Goal: Task Accomplishment & Management: Manage account settings

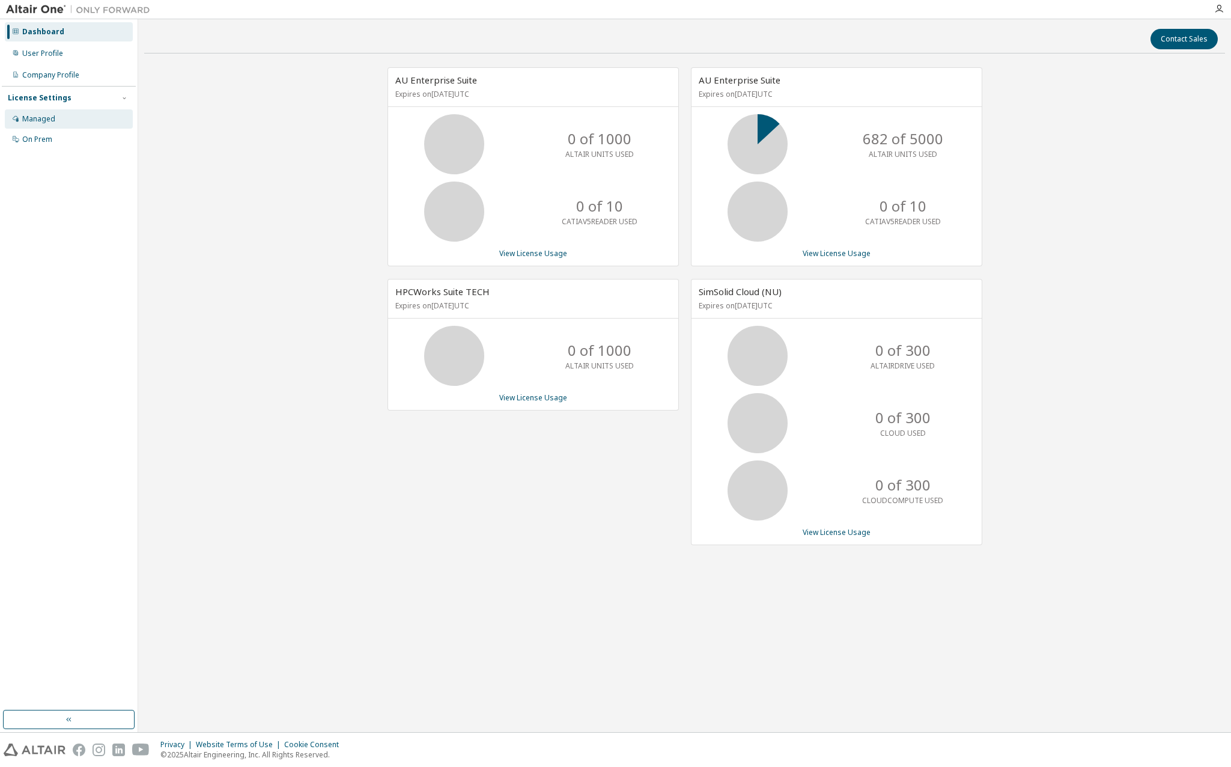
click at [48, 122] on div "Managed" at bounding box center [38, 119] width 33 height 10
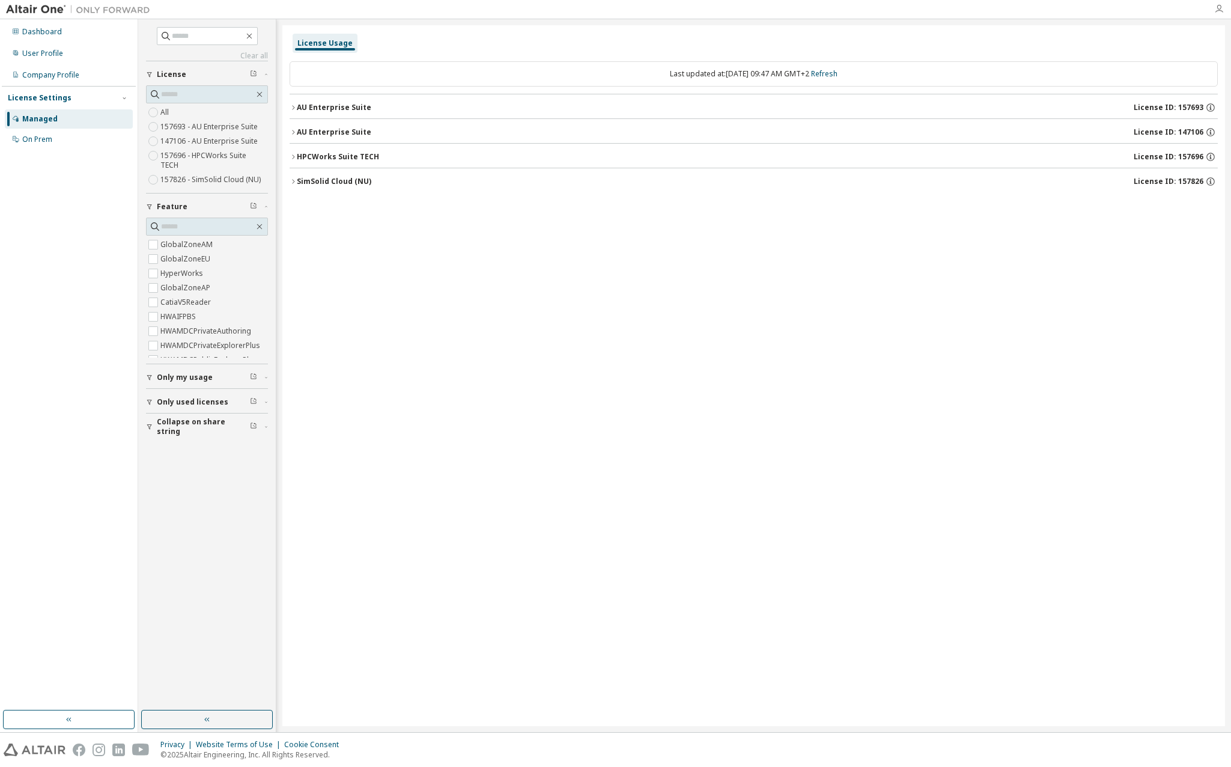
click at [1222, 12] on icon "button" at bounding box center [1219, 9] width 10 height 10
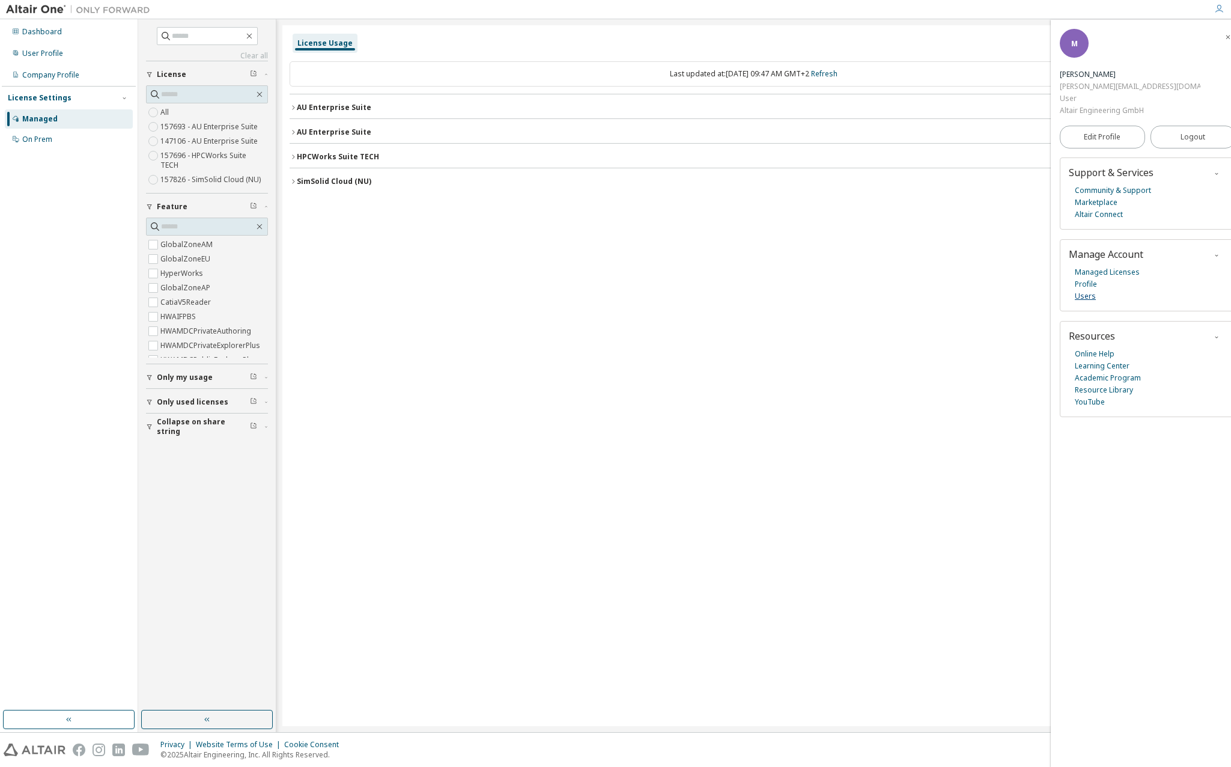
click at [1085, 290] on link "Users" at bounding box center [1085, 296] width 21 height 12
click at [30, 135] on div "On Prem" at bounding box center [37, 140] width 30 height 10
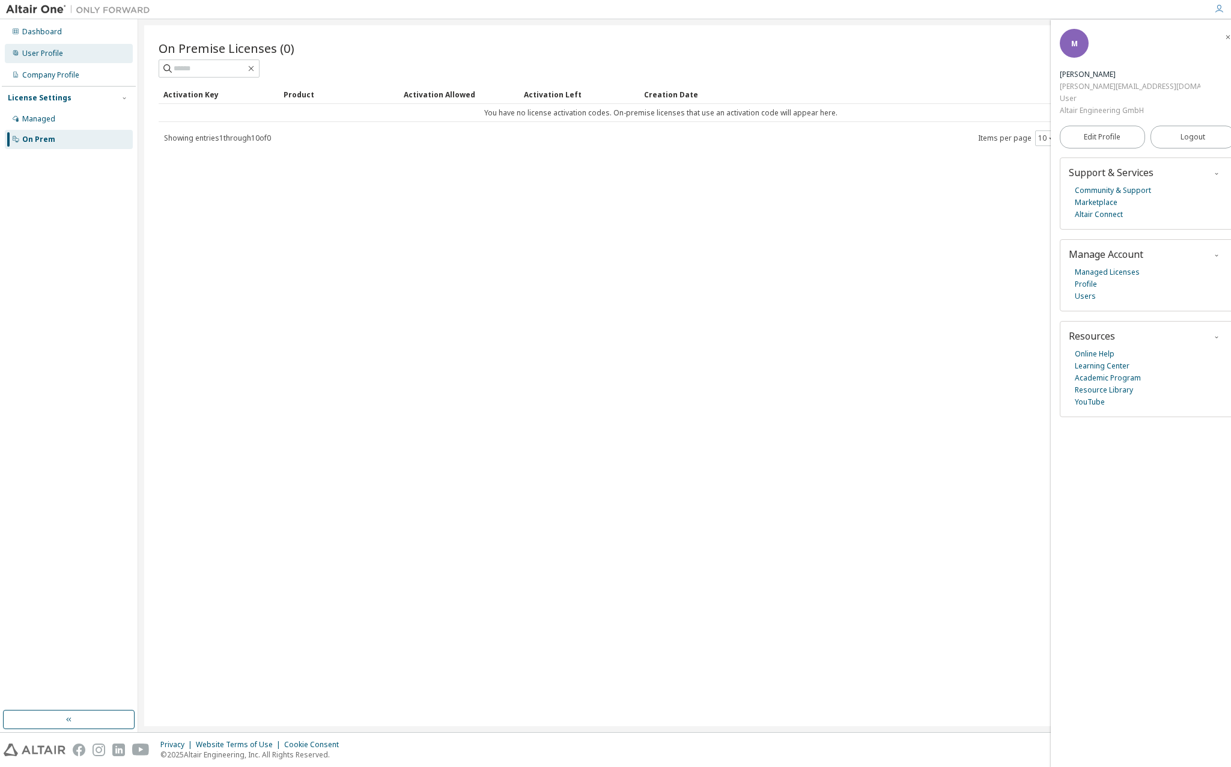
click at [33, 52] on div "User Profile" at bounding box center [42, 54] width 41 height 10
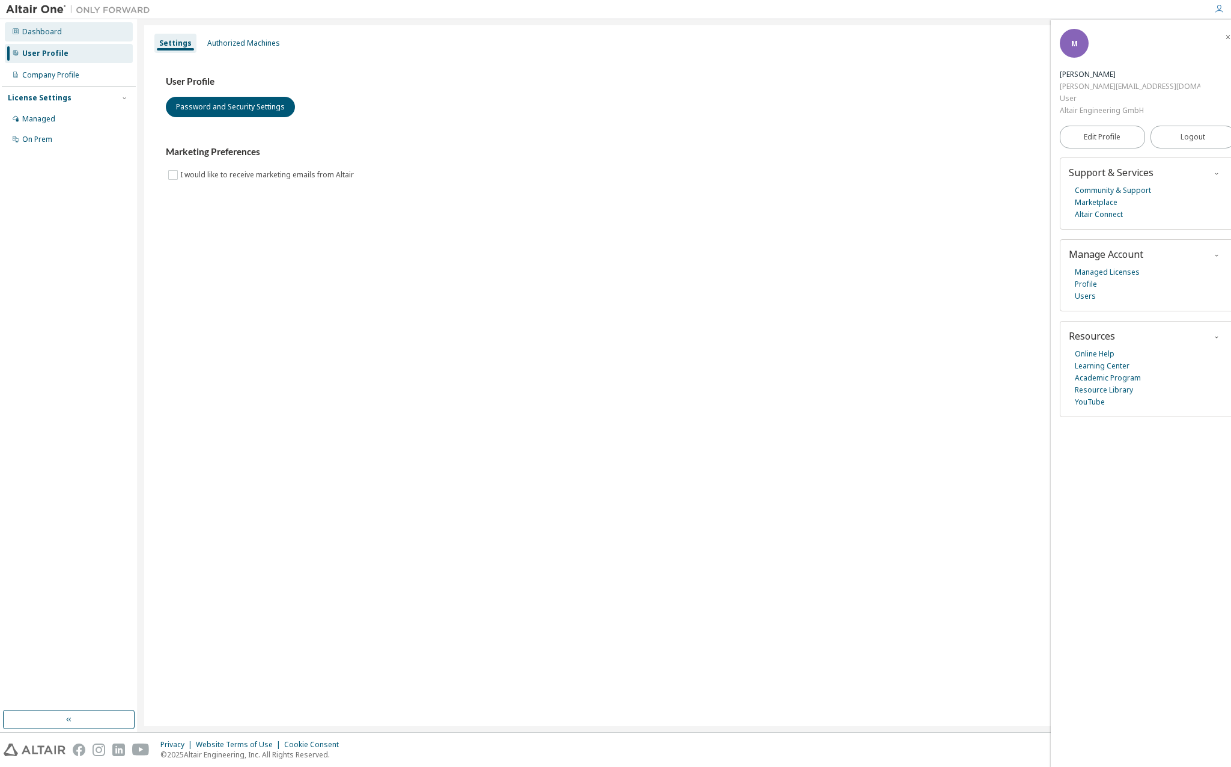
click at [36, 27] on div "Dashboard" at bounding box center [42, 32] width 40 height 10
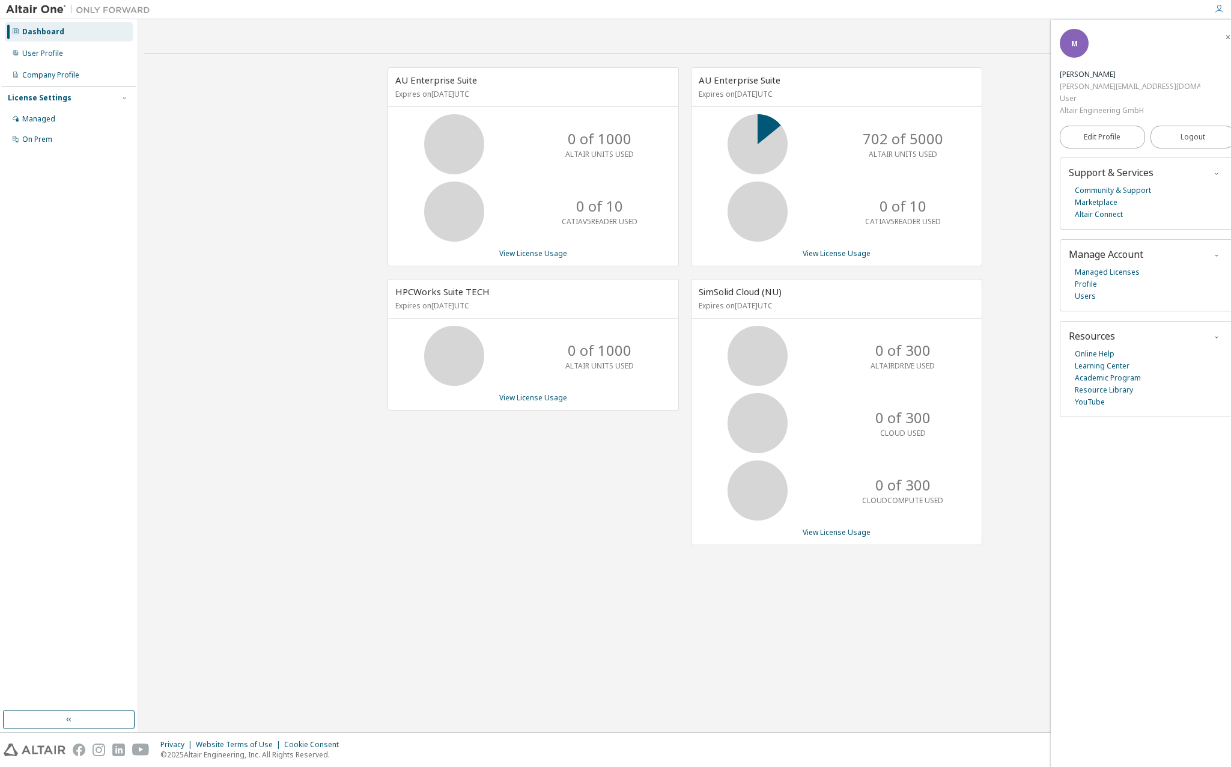
click at [1213, 252] on icon "button" at bounding box center [1216, 255] width 7 height 7
click at [46, 9] on img at bounding box center [81, 10] width 150 height 12
click at [32, 28] on div "Dashboard" at bounding box center [43, 32] width 42 height 10
click at [23, 29] on div "Dashboard" at bounding box center [43, 32] width 42 height 10
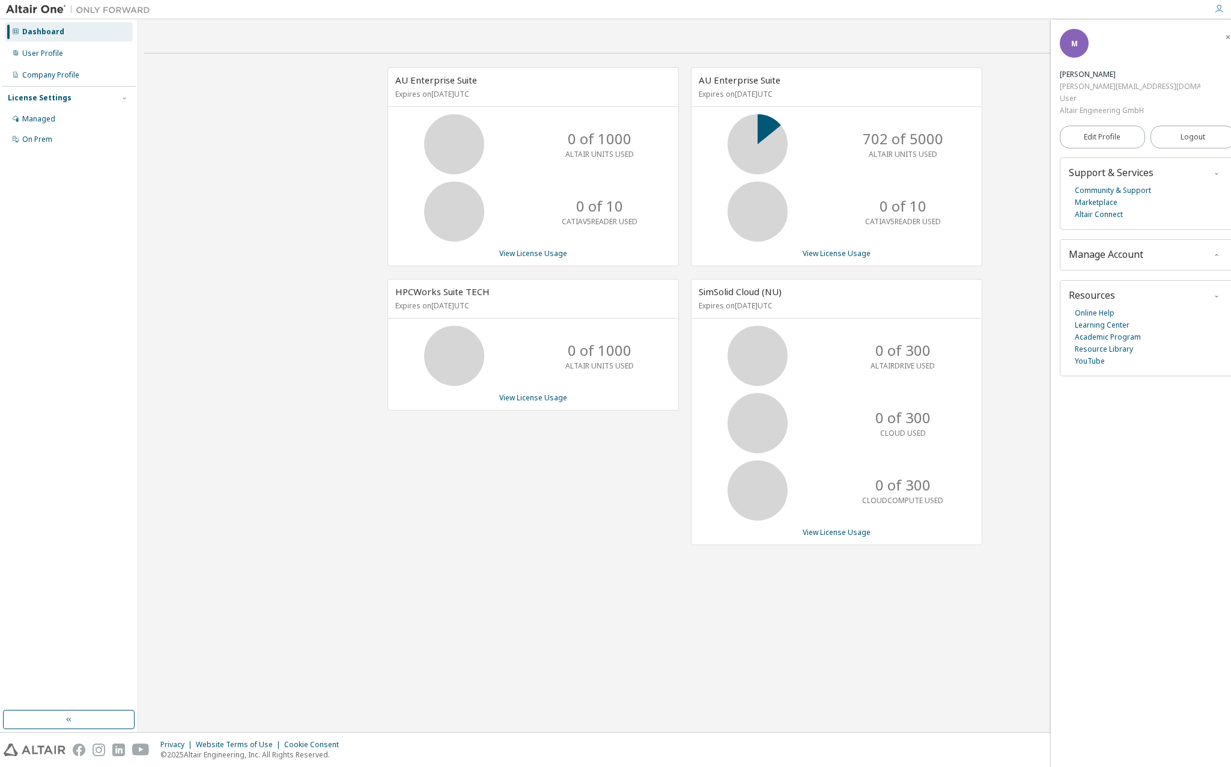
click at [10, 30] on div "Dashboard" at bounding box center [69, 31] width 128 height 19
click at [29, 54] on div "User Profile" at bounding box center [42, 54] width 41 height 10
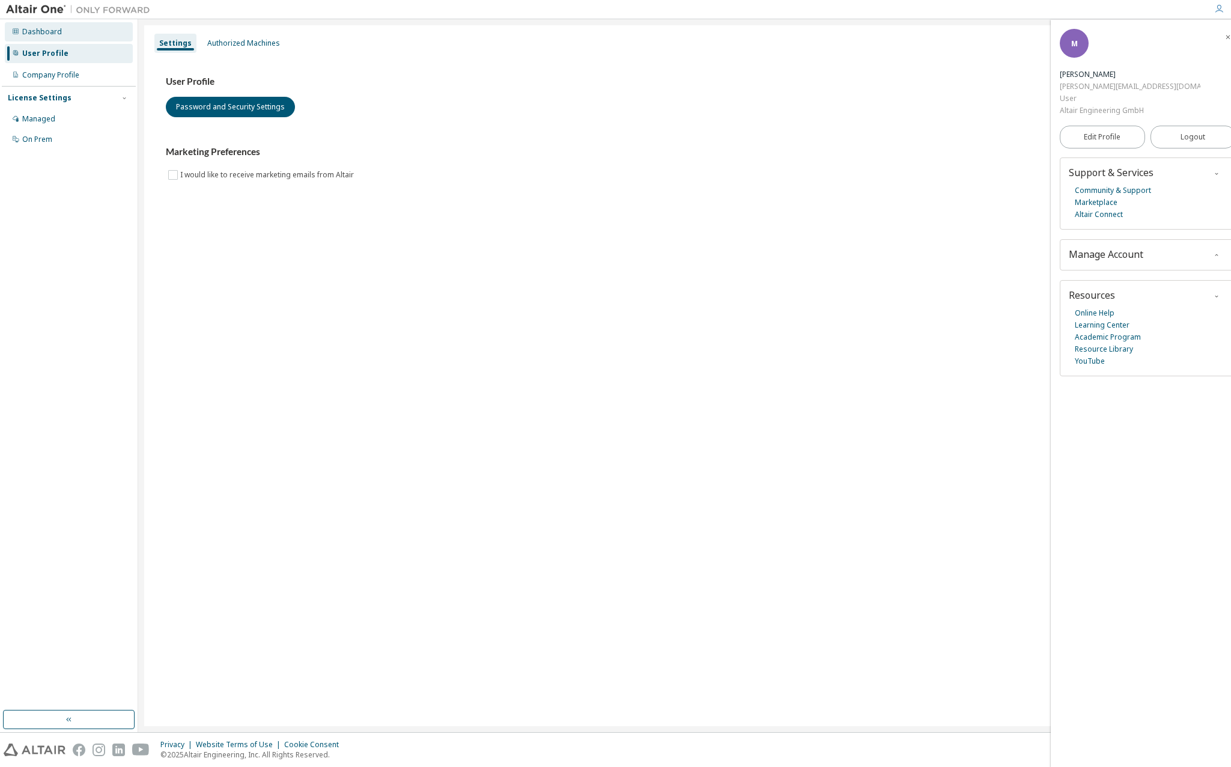
click at [22, 32] on div "Dashboard" at bounding box center [42, 32] width 40 height 10
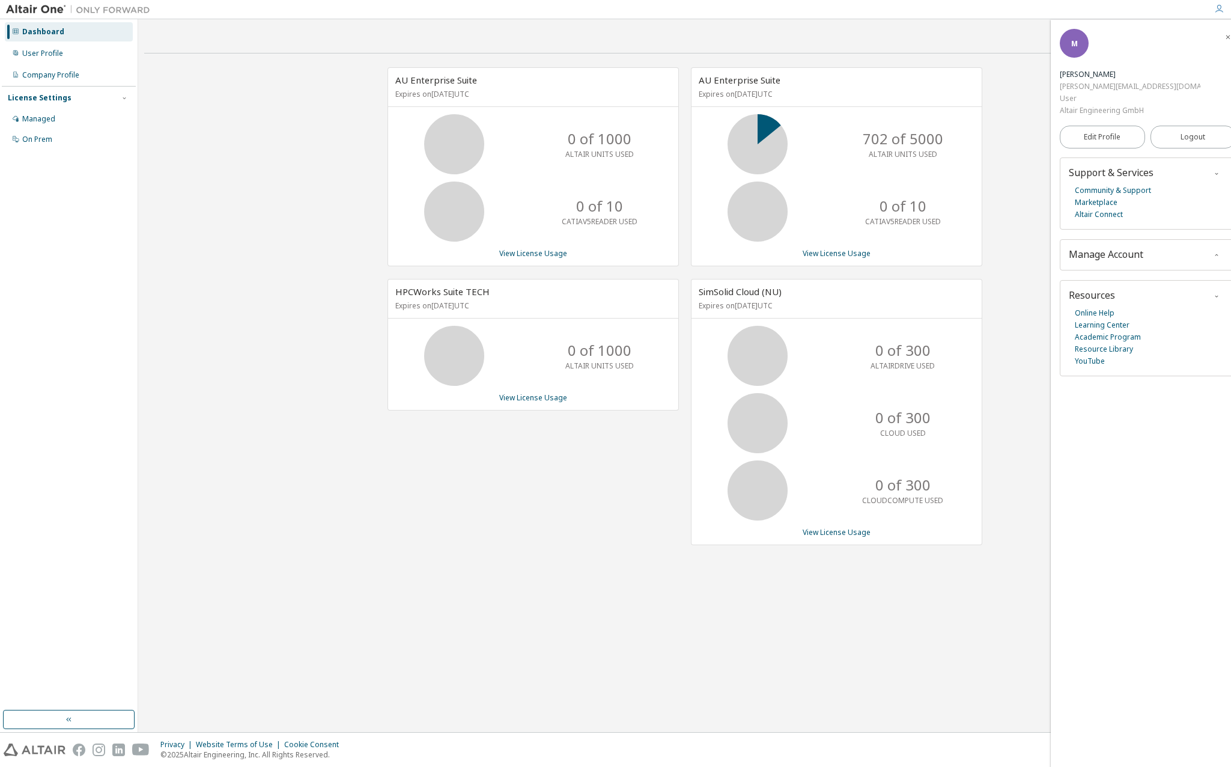
click at [1221, 13] on icon "button" at bounding box center [1219, 9] width 10 height 10
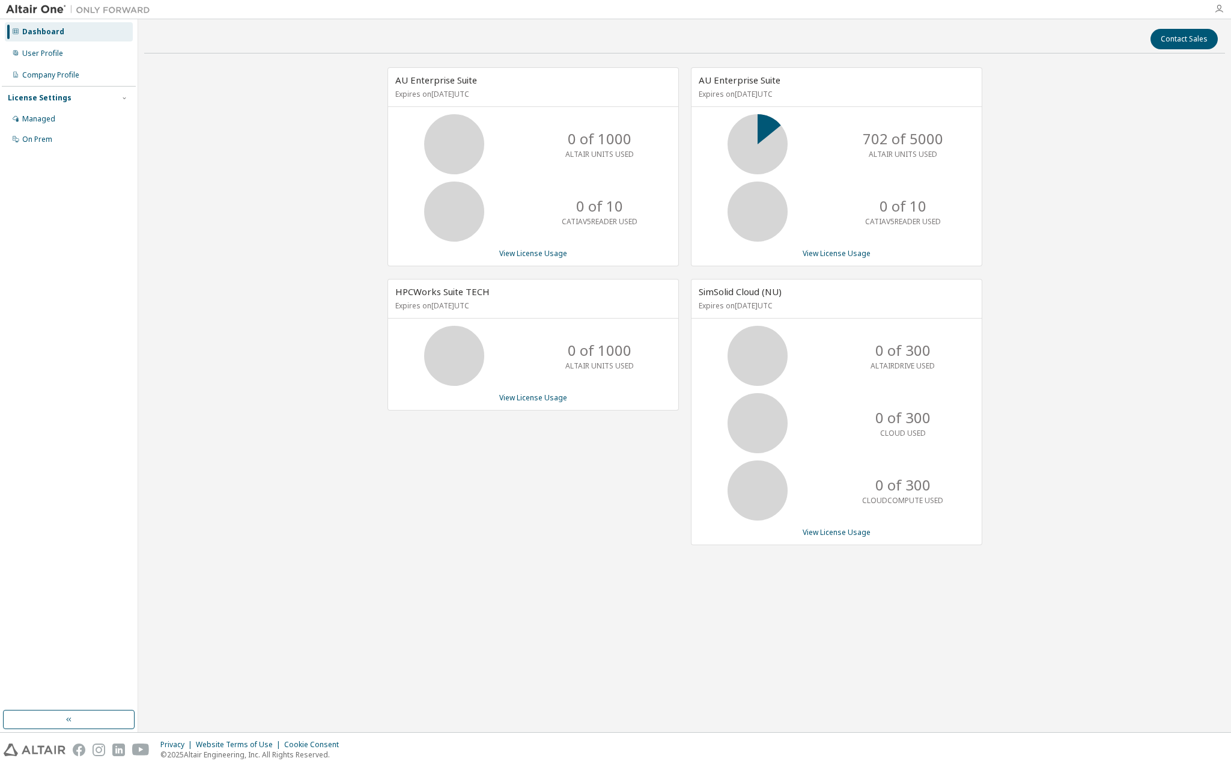
click at [1220, 10] on icon "button" at bounding box center [1219, 9] width 10 height 10
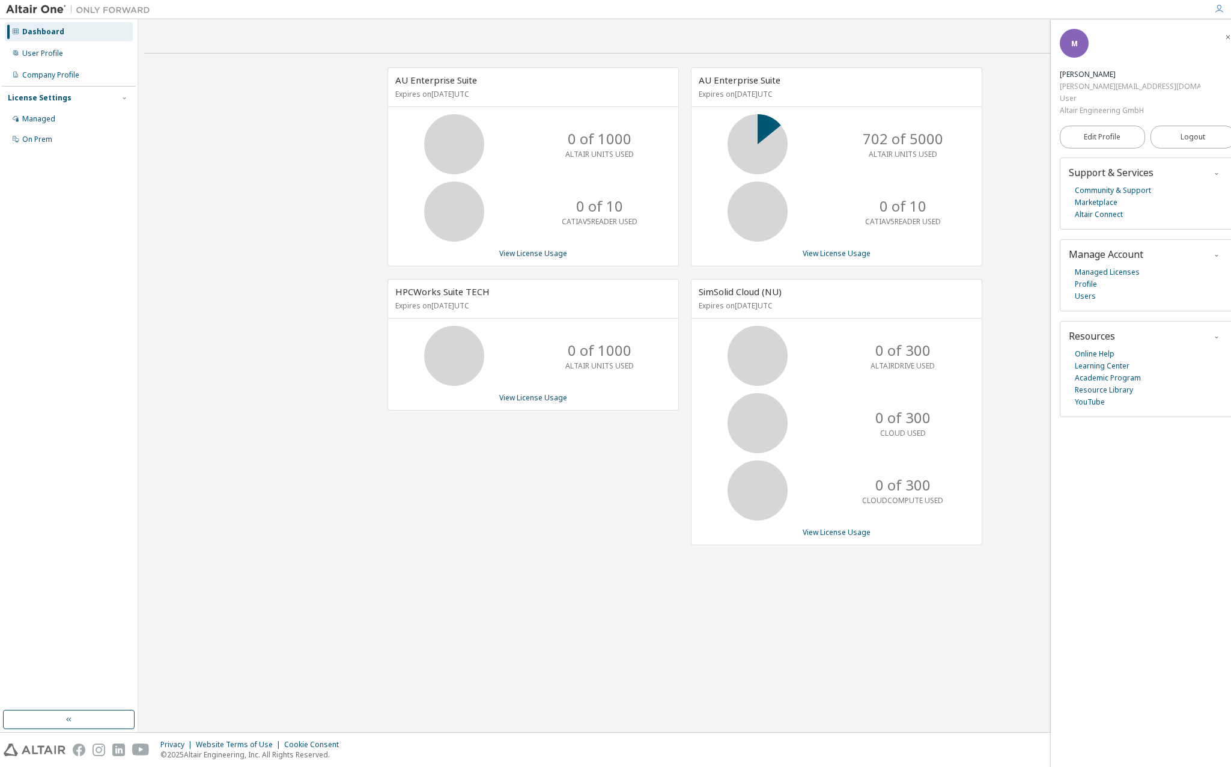
click at [1220, 10] on icon "button" at bounding box center [1219, 9] width 10 height 10
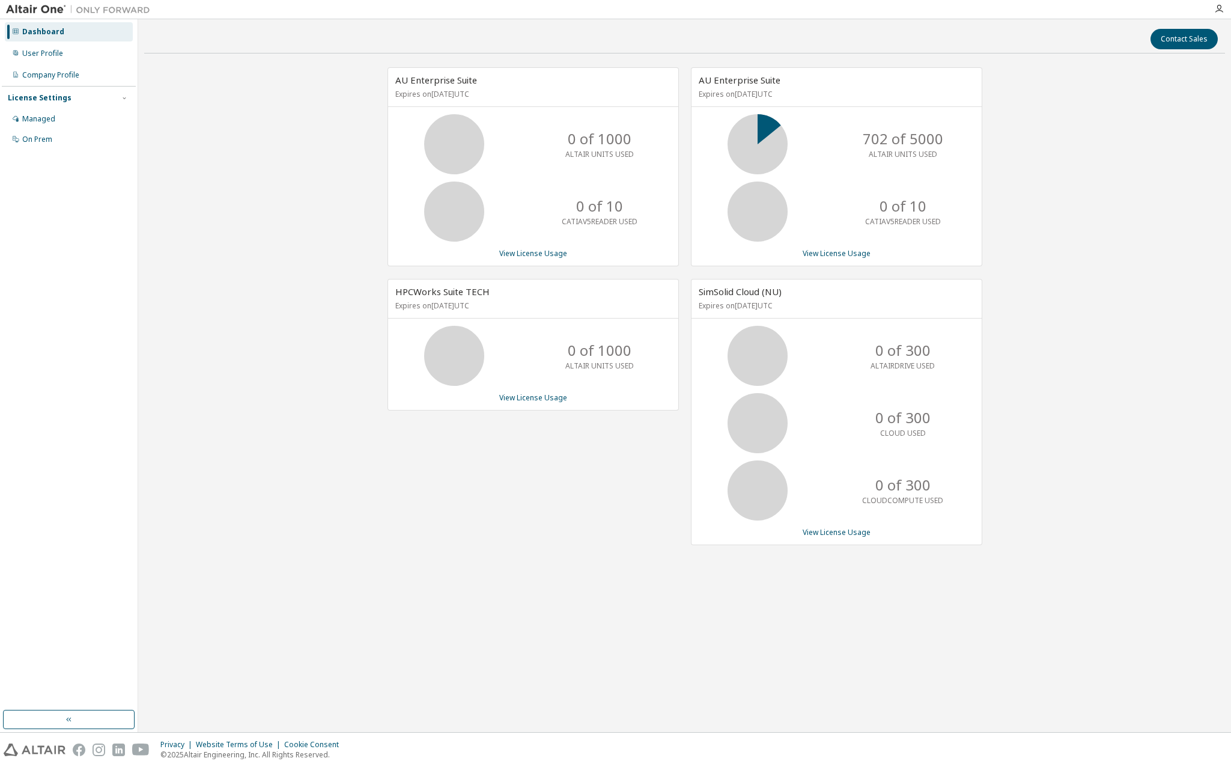
click at [27, 9] on img at bounding box center [81, 10] width 150 height 12
click at [32, 29] on div "Dashboard" at bounding box center [43, 32] width 42 height 10
click at [33, 49] on div "User Profile" at bounding box center [42, 54] width 41 height 10
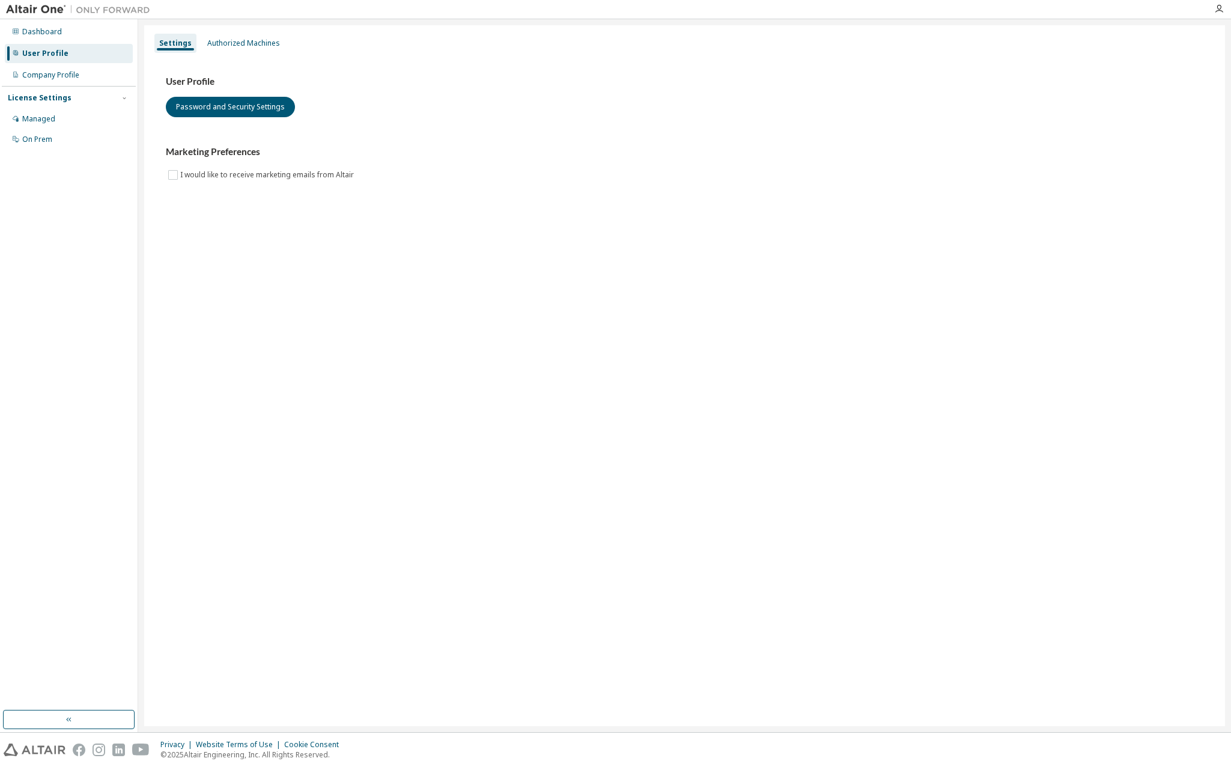
click at [41, 14] on img at bounding box center [81, 10] width 150 height 12
drag, startPoint x: 52, startPoint y: 9, endPoint x: 91, endPoint y: 10, distance: 38.5
click at [94, 9] on img at bounding box center [81, 10] width 150 height 12
click at [41, 32] on div "Dashboard" at bounding box center [42, 32] width 40 height 10
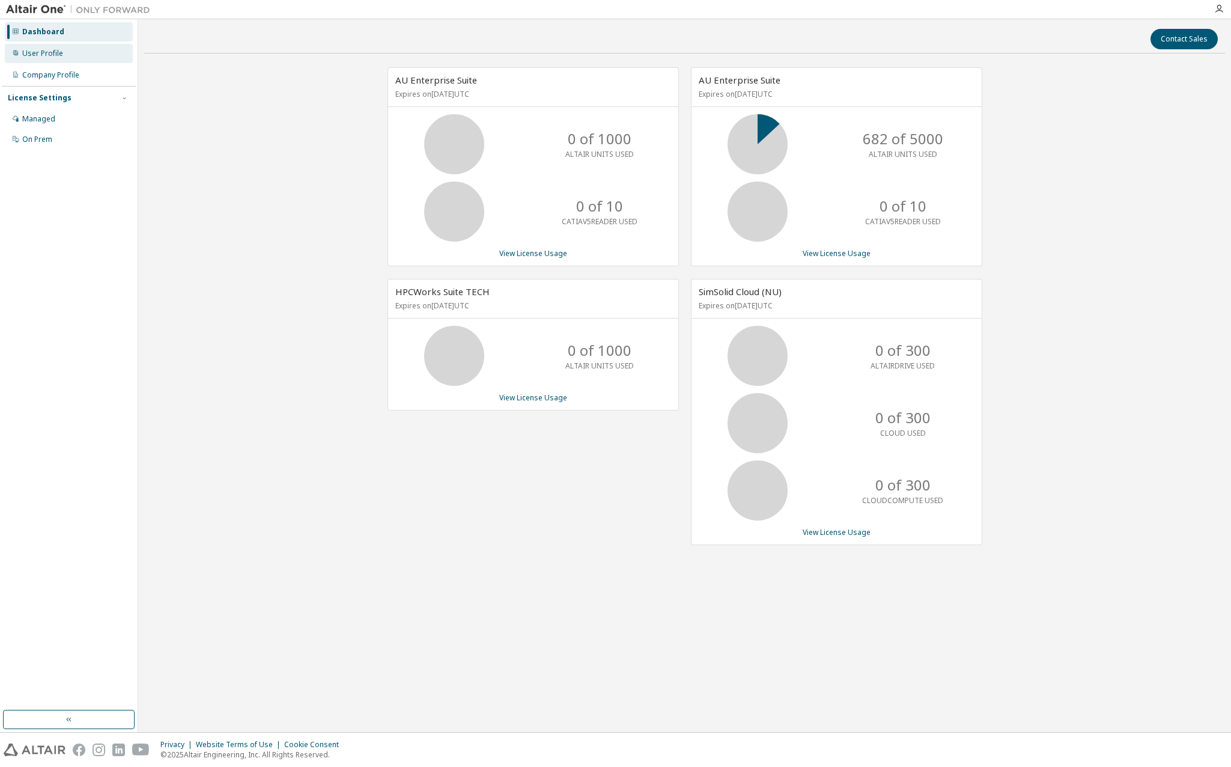
click at [54, 56] on div "User Profile" at bounding box center [42, 54] width 41 height 10
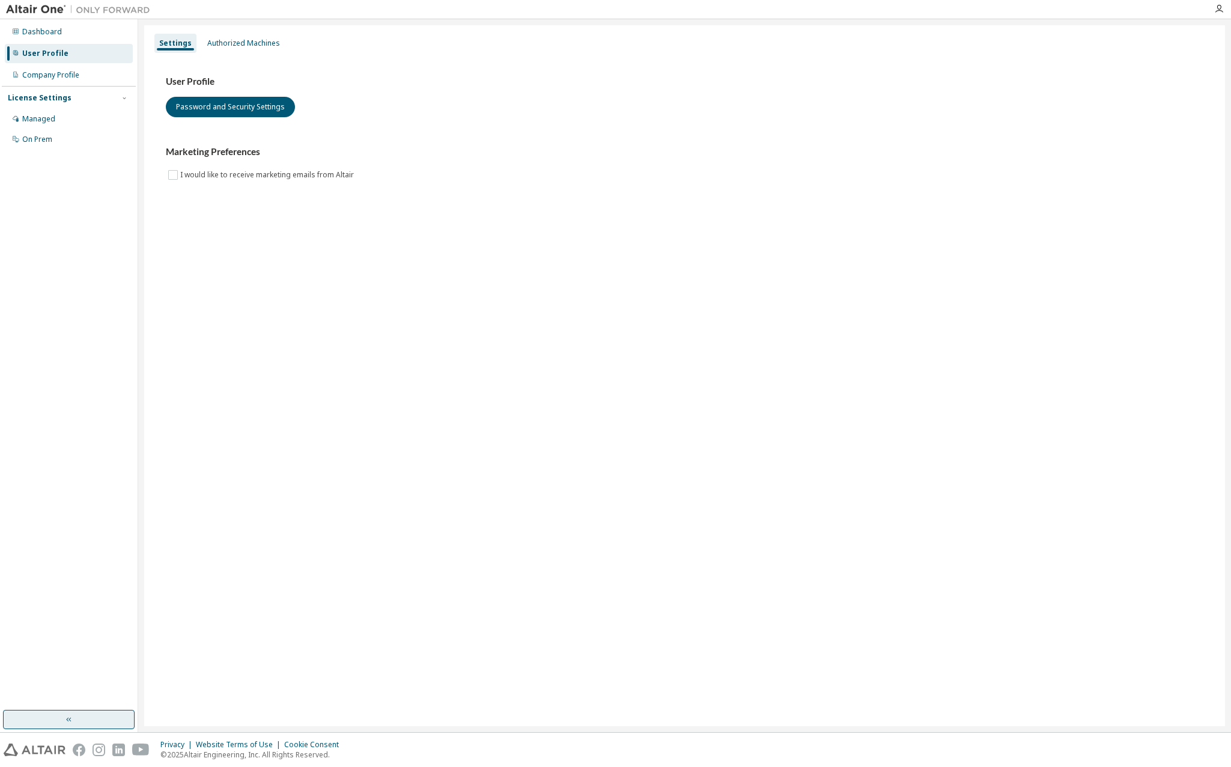
click at [65, 717] on icon "button" at bounding box center [69, 719] width 10 height 10
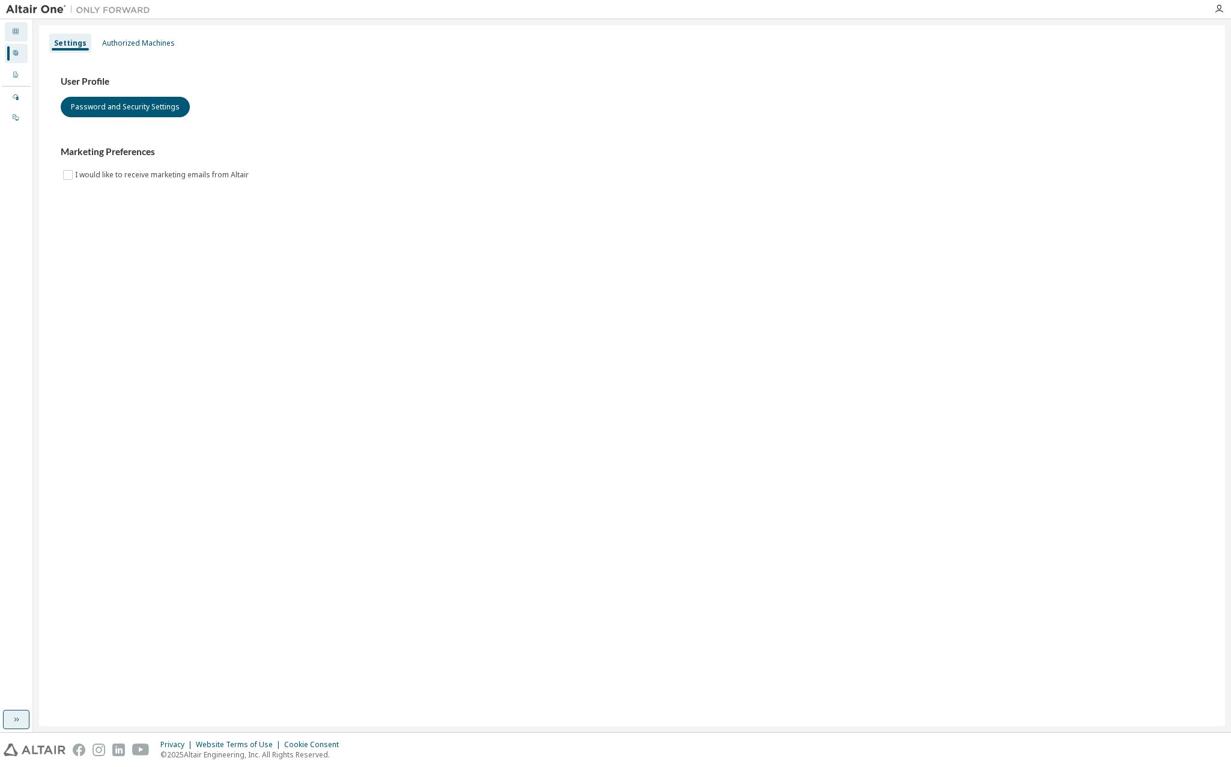
click at [16, 35] on div at bounding box center [15, 32] width 7 height 10
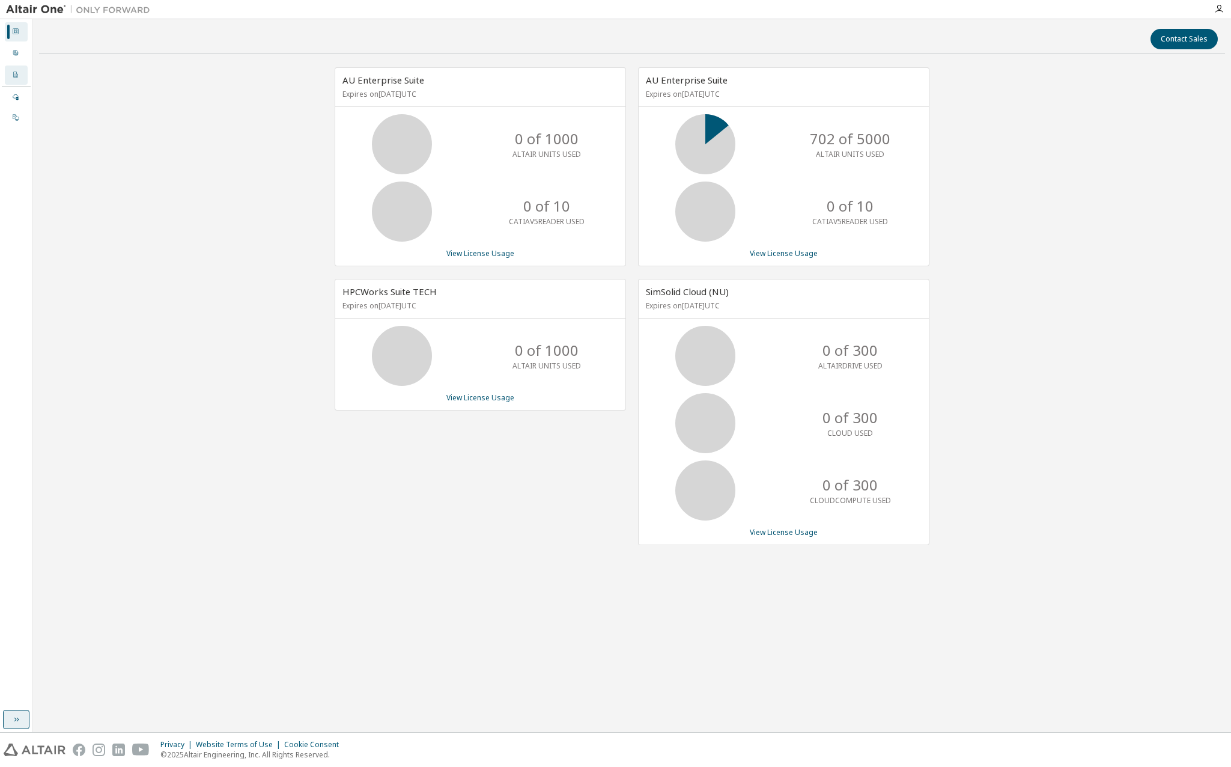
click at [16, 77] on icon at bounding box center [15, 74] width 7 height 7
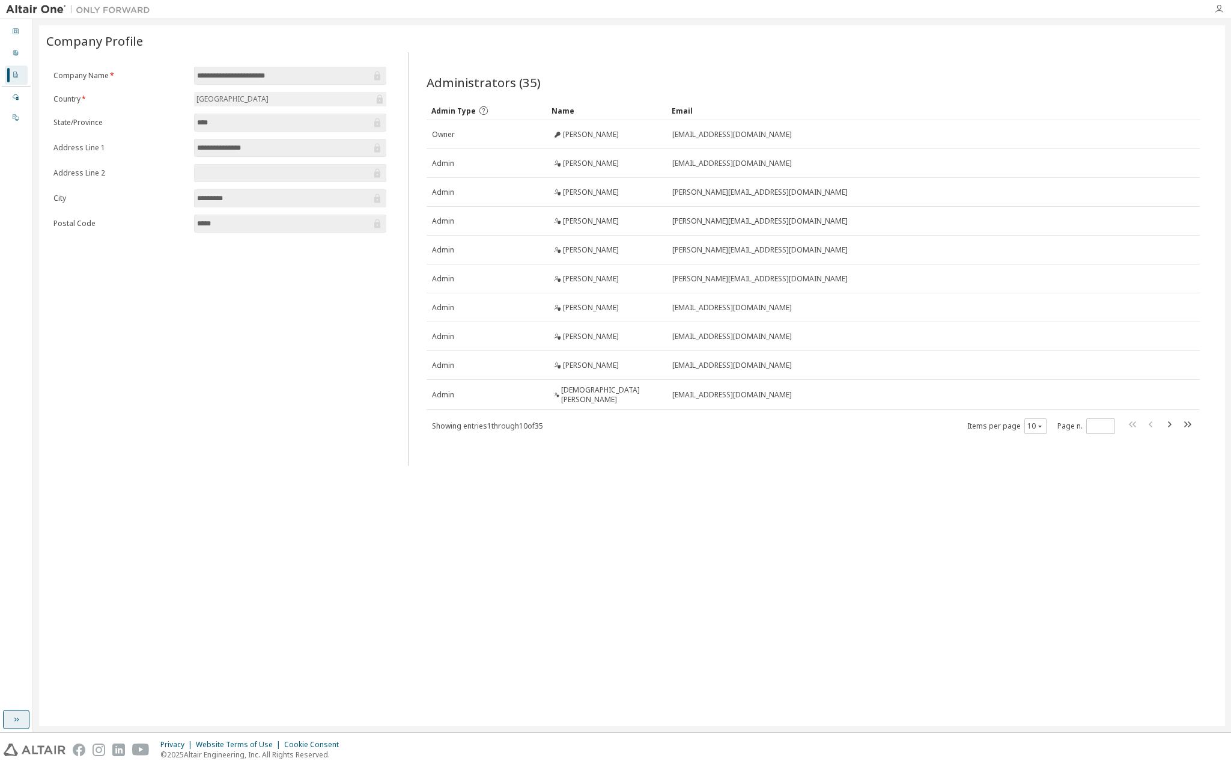
click at [1217, 8] on icon "button" at bounding box center [1219, 9] width 10 height 10
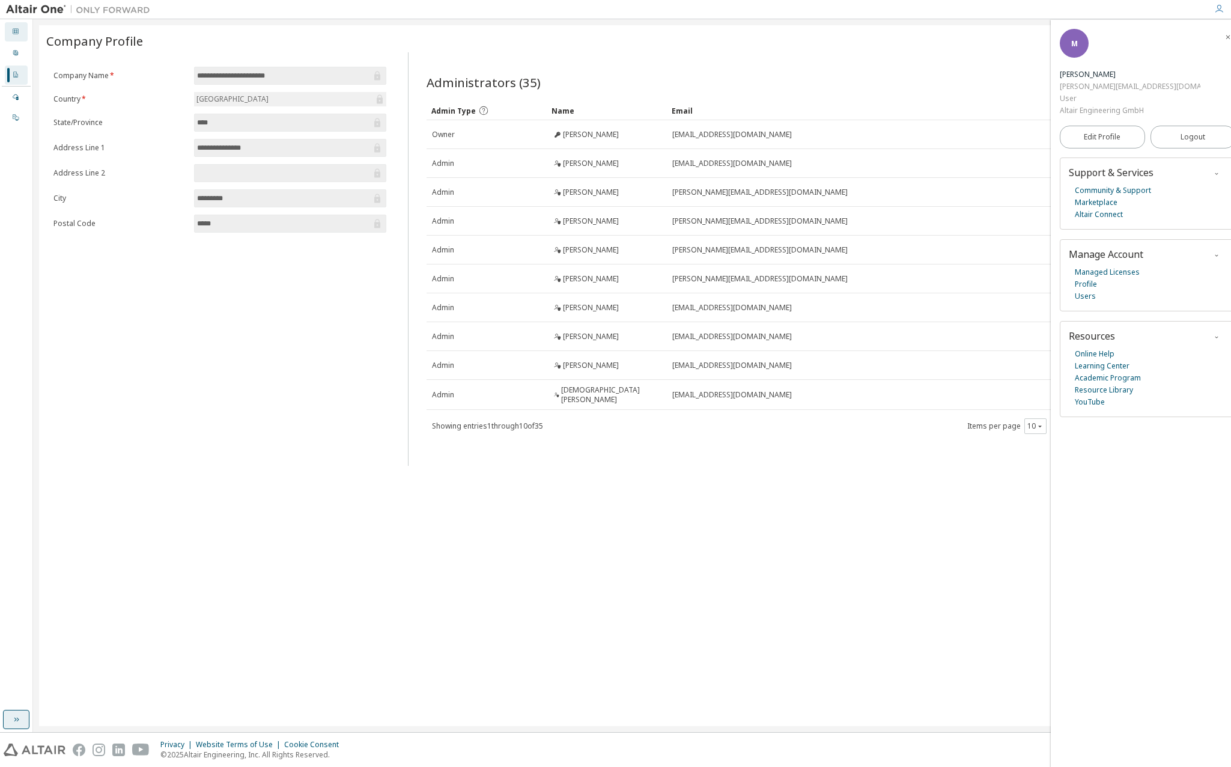
click at [15, 34] on icon at bounding box center [15, 31] width 7 height 7
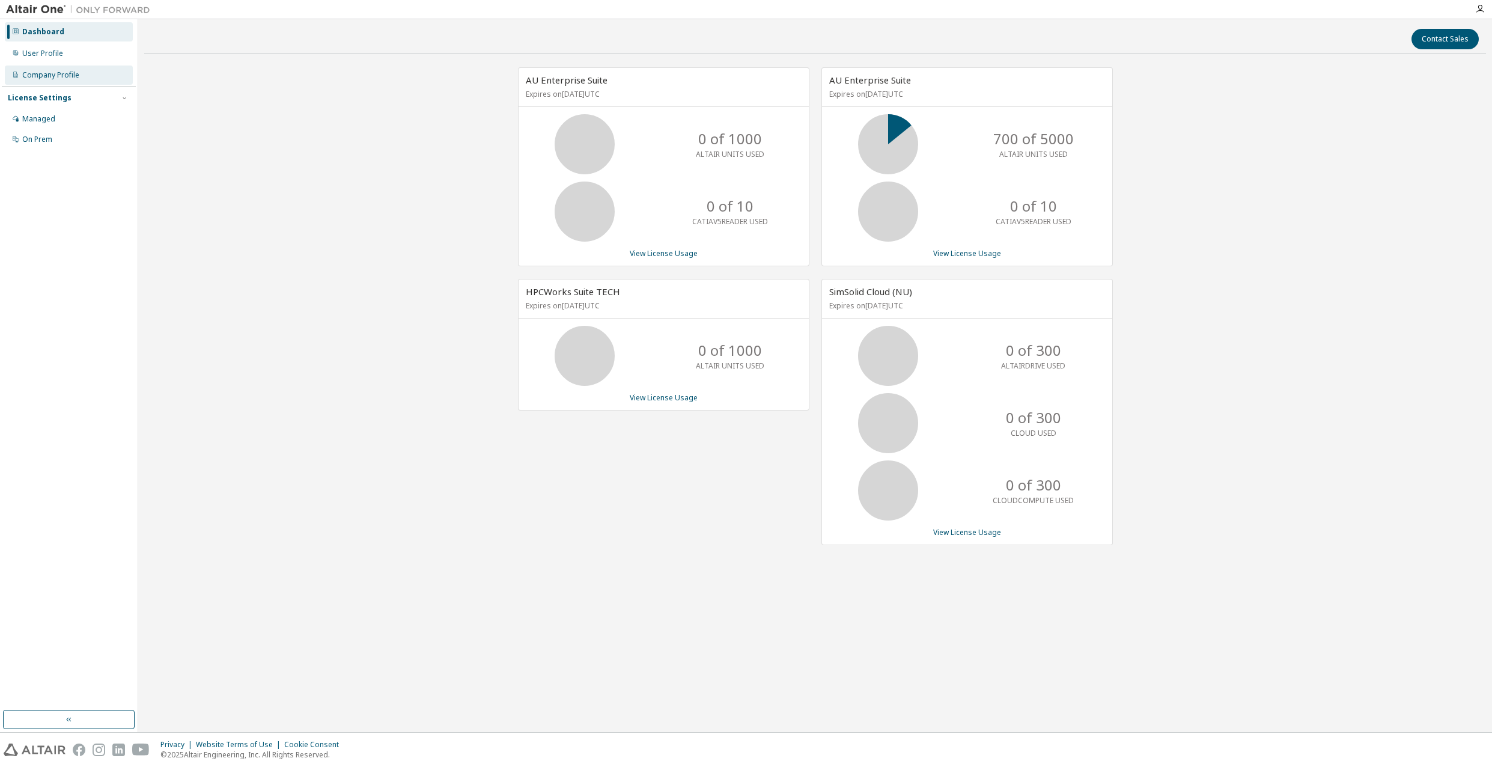
click at [55, 79] on div "Company Profile" at bounding box center [50, 75] width 57 height 10
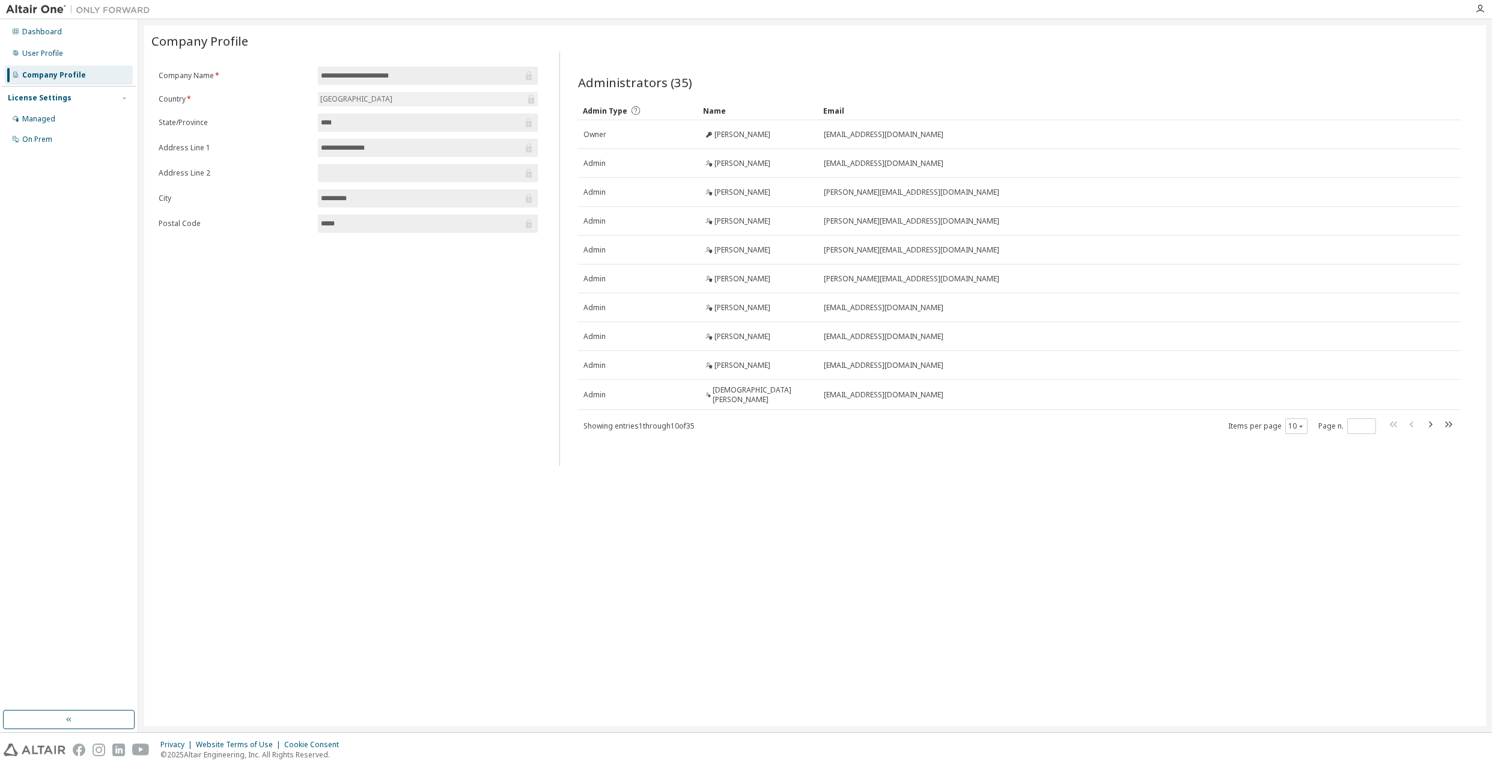
click at [425, 75] on input "**********" at bounding box center [422, 76] width 202 height 12
click at [400, 73] on input "**********" at bounding box center [422, 76] width 202 height 12
click at [382, 73] on input "**********" at bounding box center [422, 76] width 202 height 12
drag, startPoint x: 402, startPoint y: 73, endPoint x: 342, endPoint y: 72, distance: 60.1
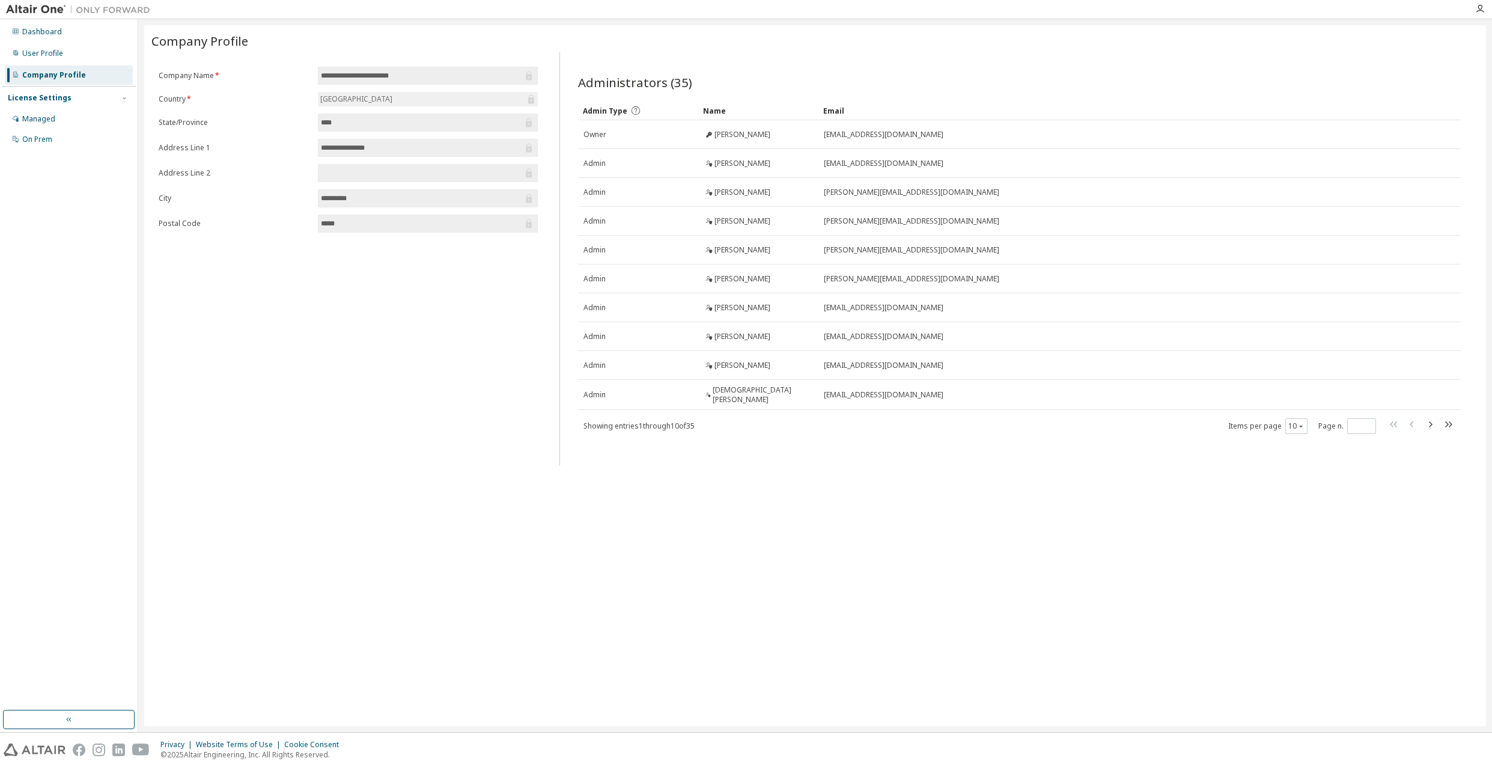
click at [342, 72] on input "**********" at bounding box center [422, 76] width 202 height 12
click at [43, 50] on div "User Profile" at bounding box center [42, 54] width 41 height 10
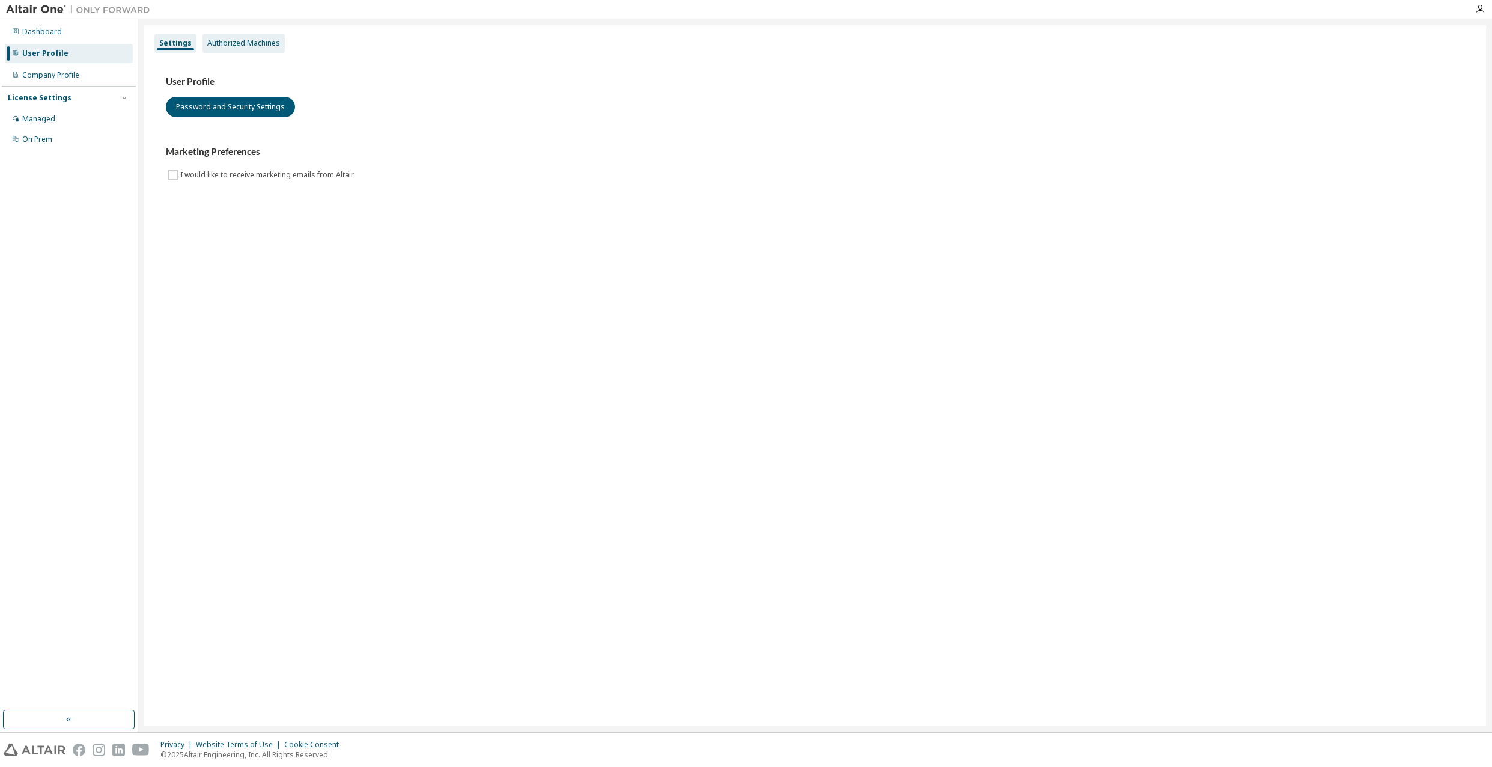
click at [238, 50] on div "Authorized Machines" at bounding box center [243, 43] width 82 height 19
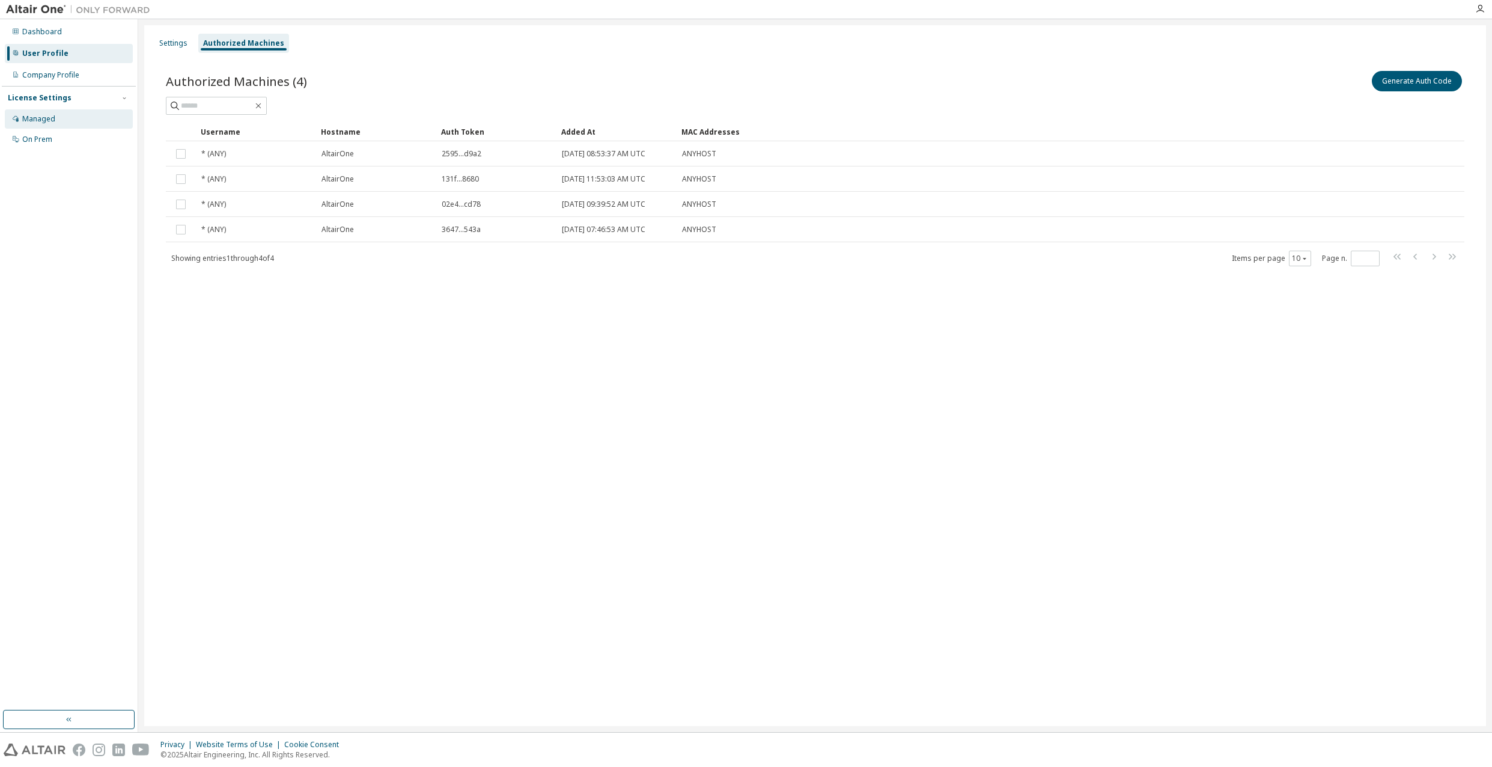
click at [34, 111] on div "Managed" at bounding box center [69, 118] width 128 height 19
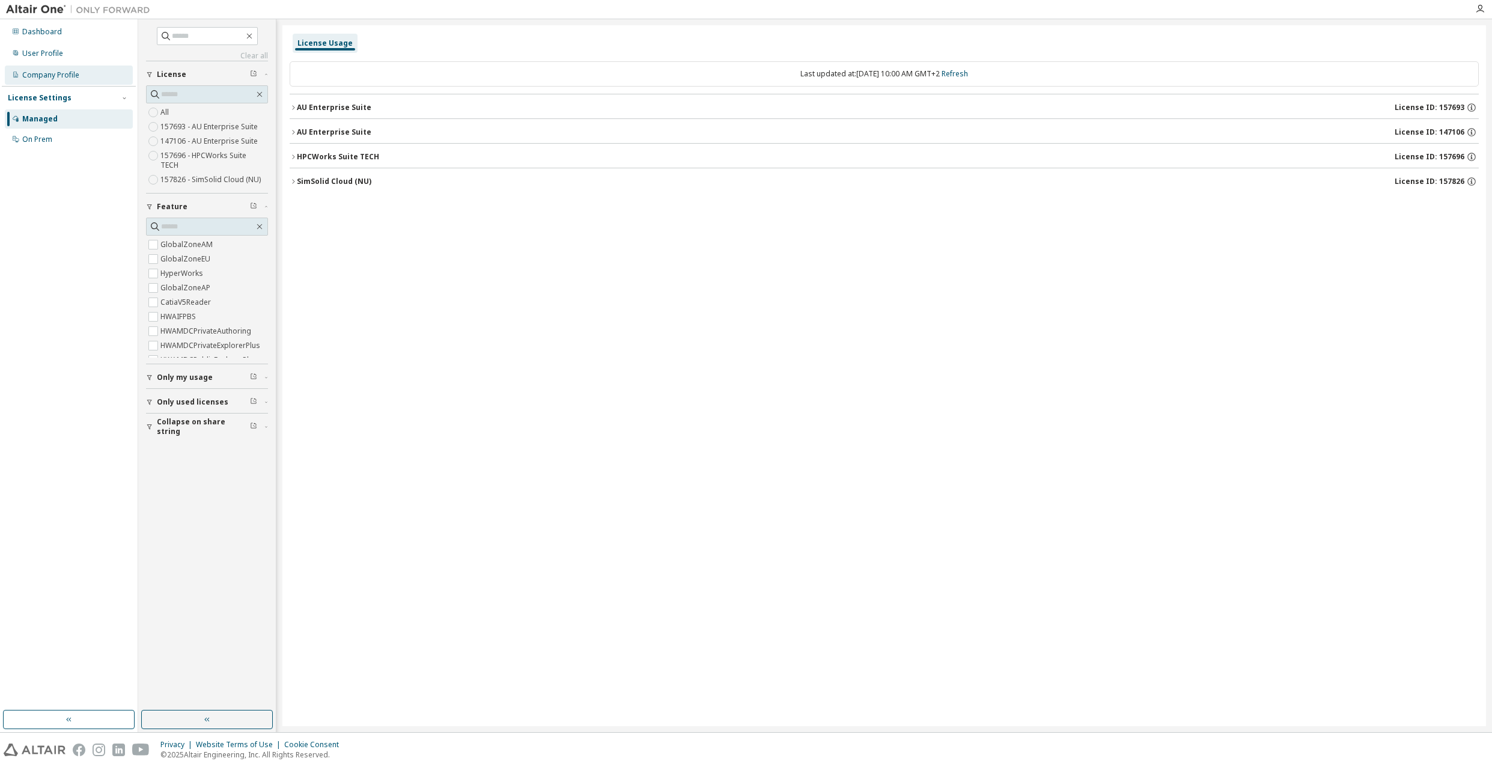
click at [41, 72] on div "Company Profile" at bounding box center [50, 75] width 57 height 10
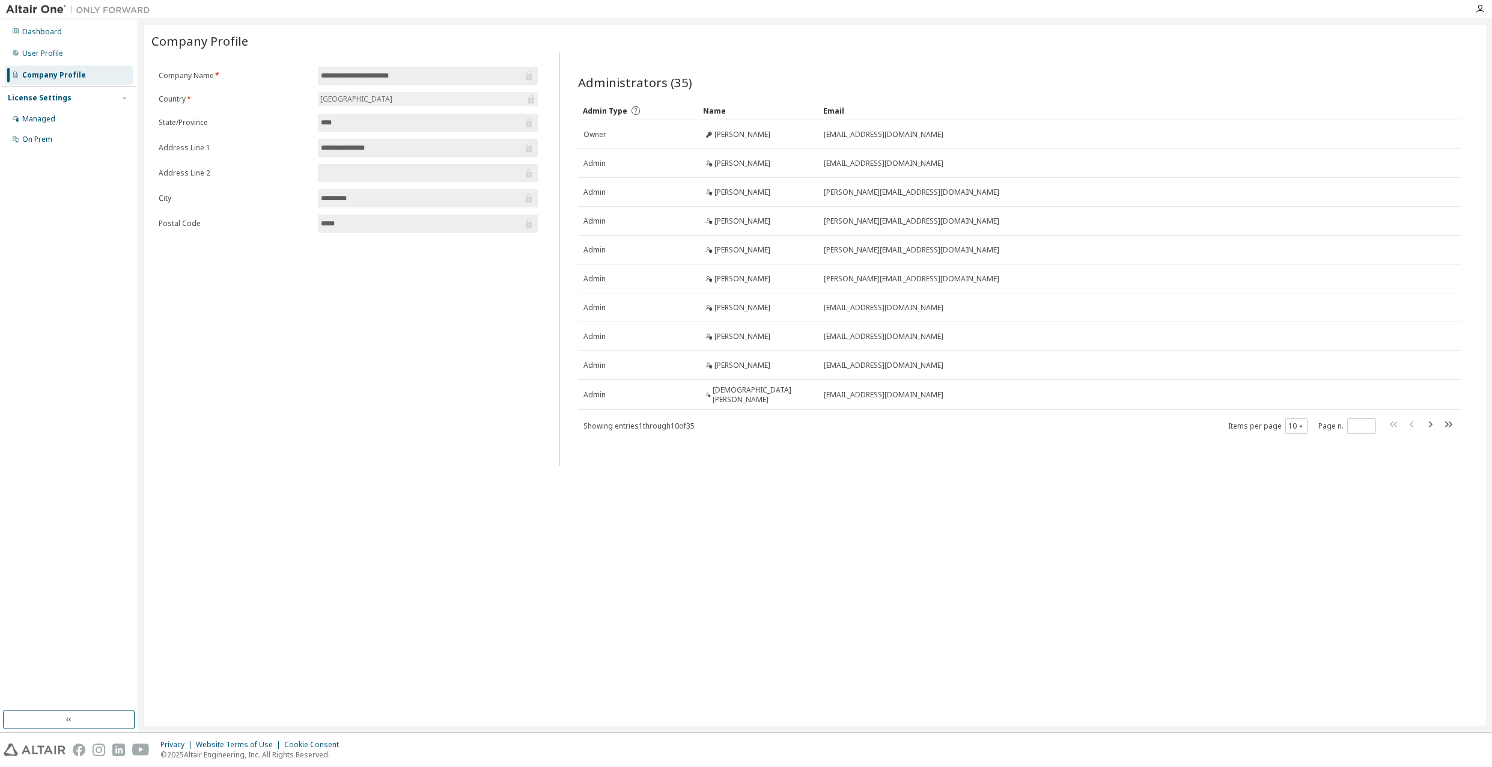
click at [380, 72] on input "**********" at bounding box center [422, 76] width 202 height 12
click at [527, 75] on icon at bounding box center [529, 76] width 6 height 9
drag, startPoint x: 523, startPoint y: 73, endPoint x: 528, endPoint y: 95, distance: 22.2
click at [523, 75] on icon at bounding box center [529, 76] width 12 height 12
click at [528, 99] on icon at bounding box center [531, 99] width 12 height 12
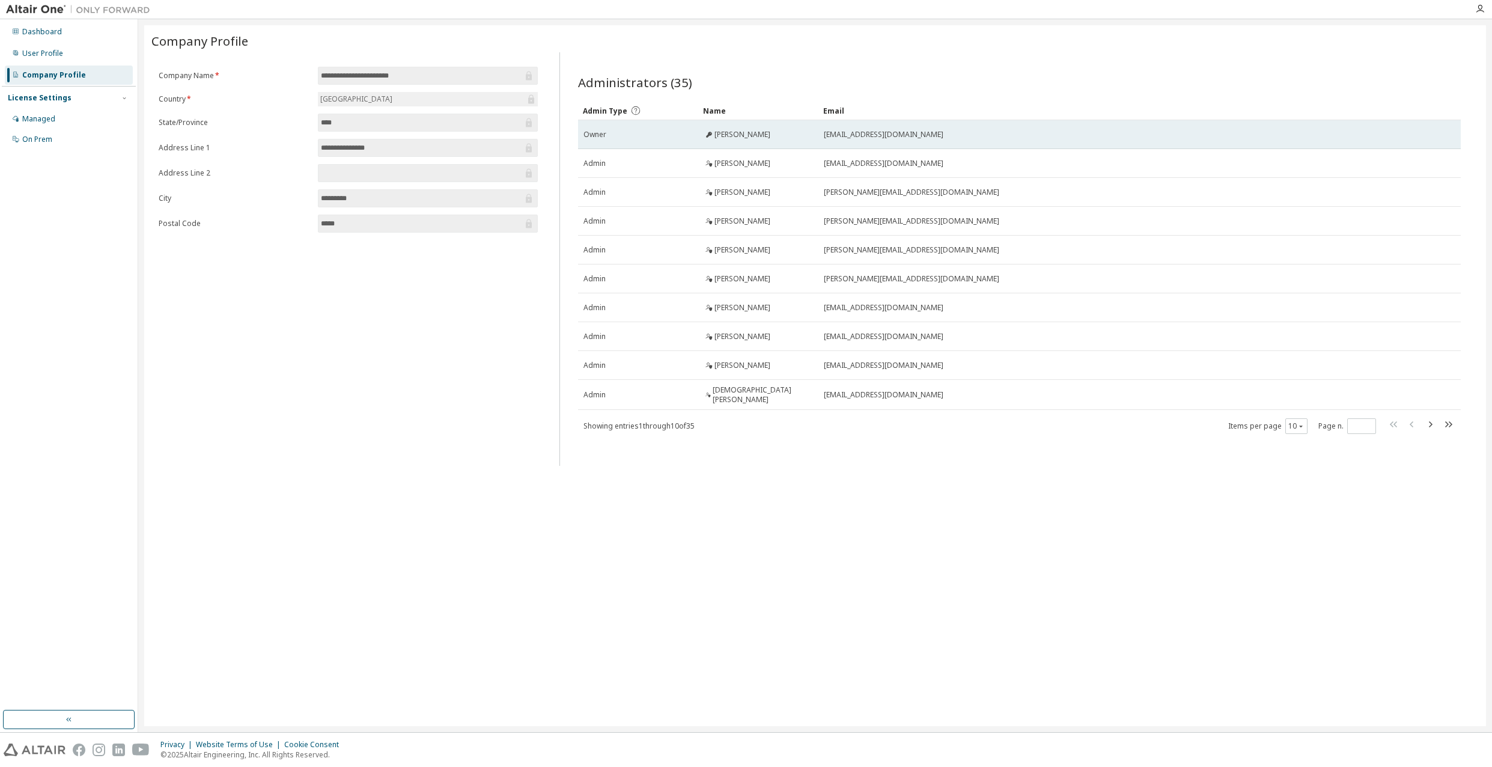
click at [665, 136] on div "Owner" at bounding box center [637, 135] width 109 height 10
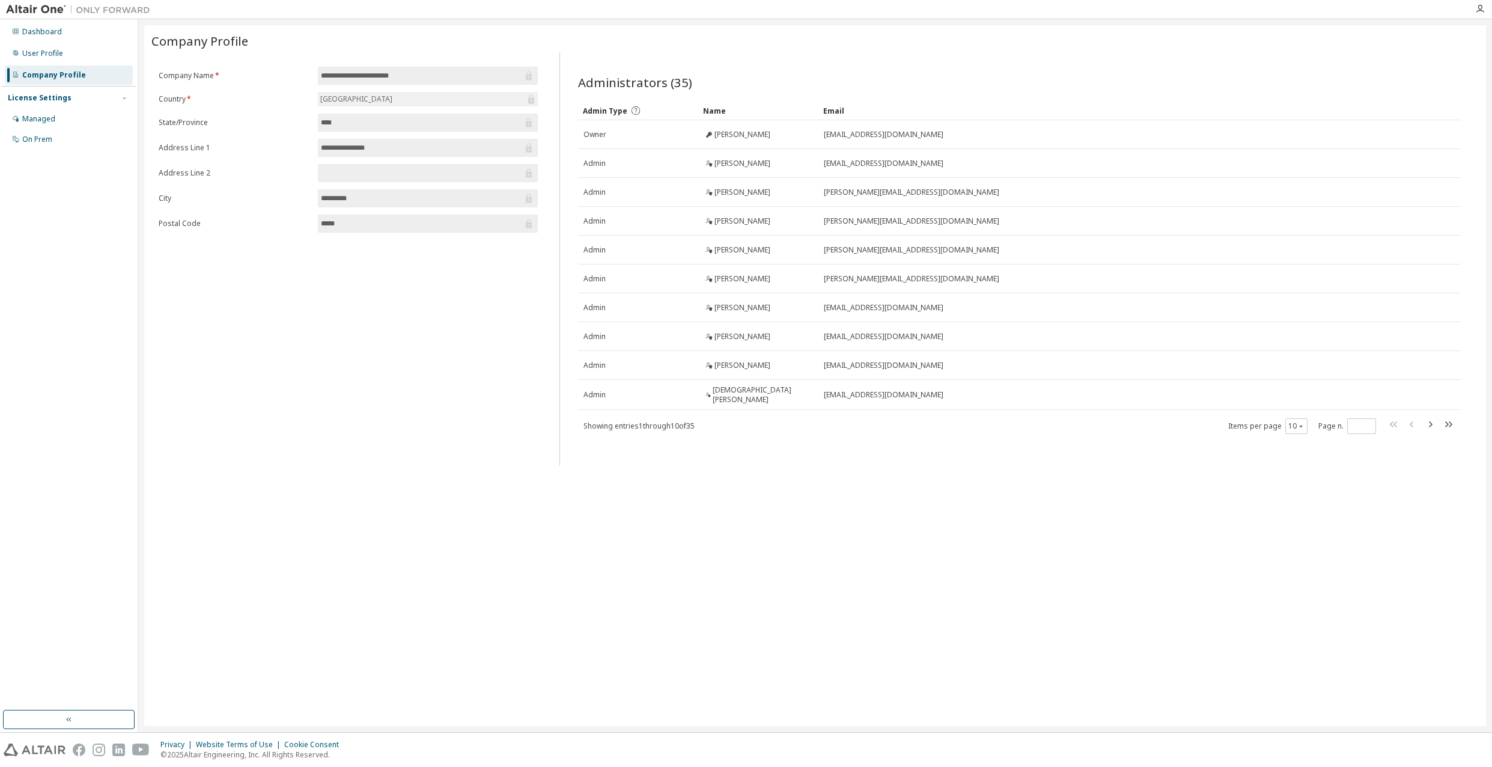
click at [490, 130] on span "****" at bounding box center [428, 123] width 221 height 18
click at [38, 52] on div "User Profile" at bounding box center [42, 54] width 41 height 10
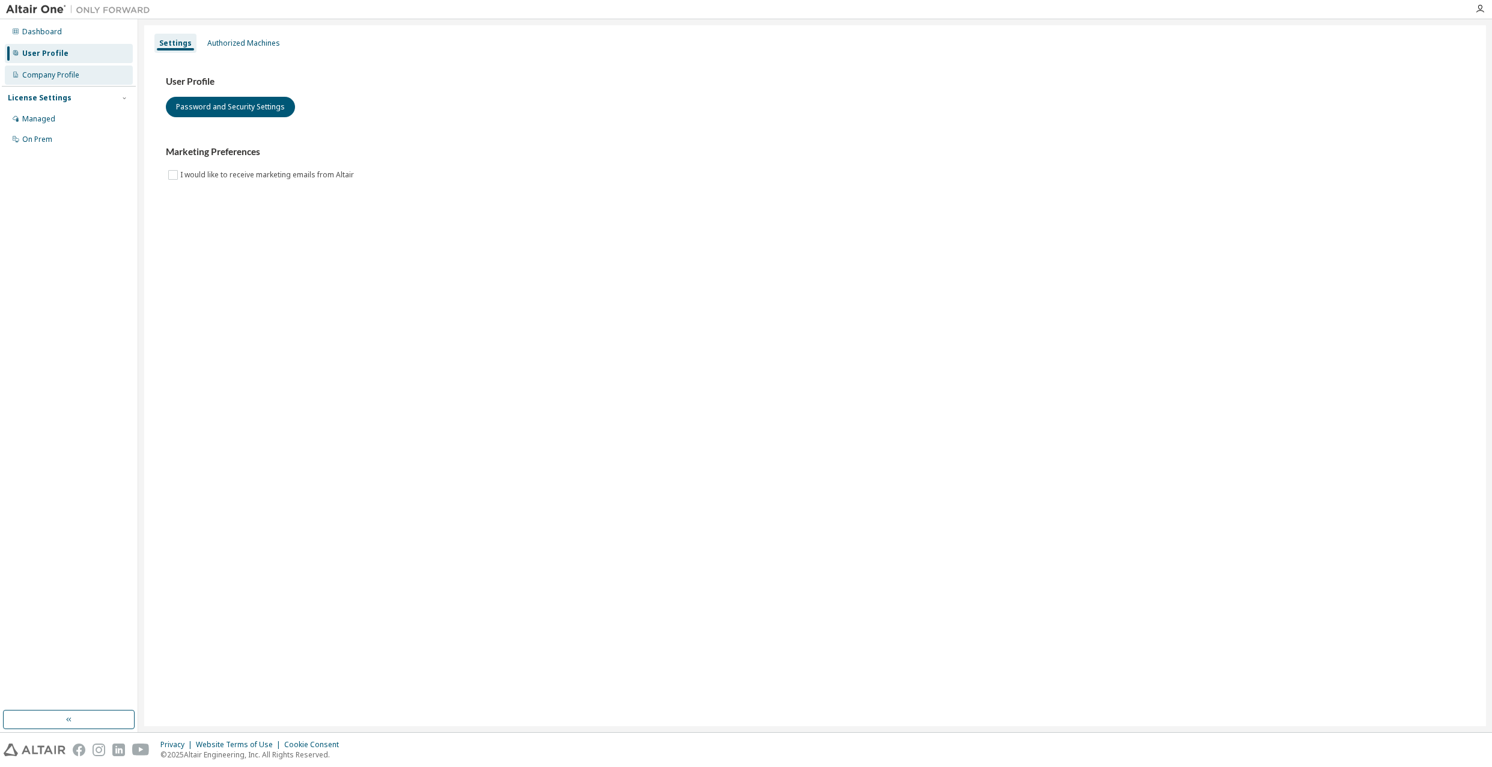
click at [38, 76] on div "Company Profile" at bounding box center [50, 75] width 57 height 10
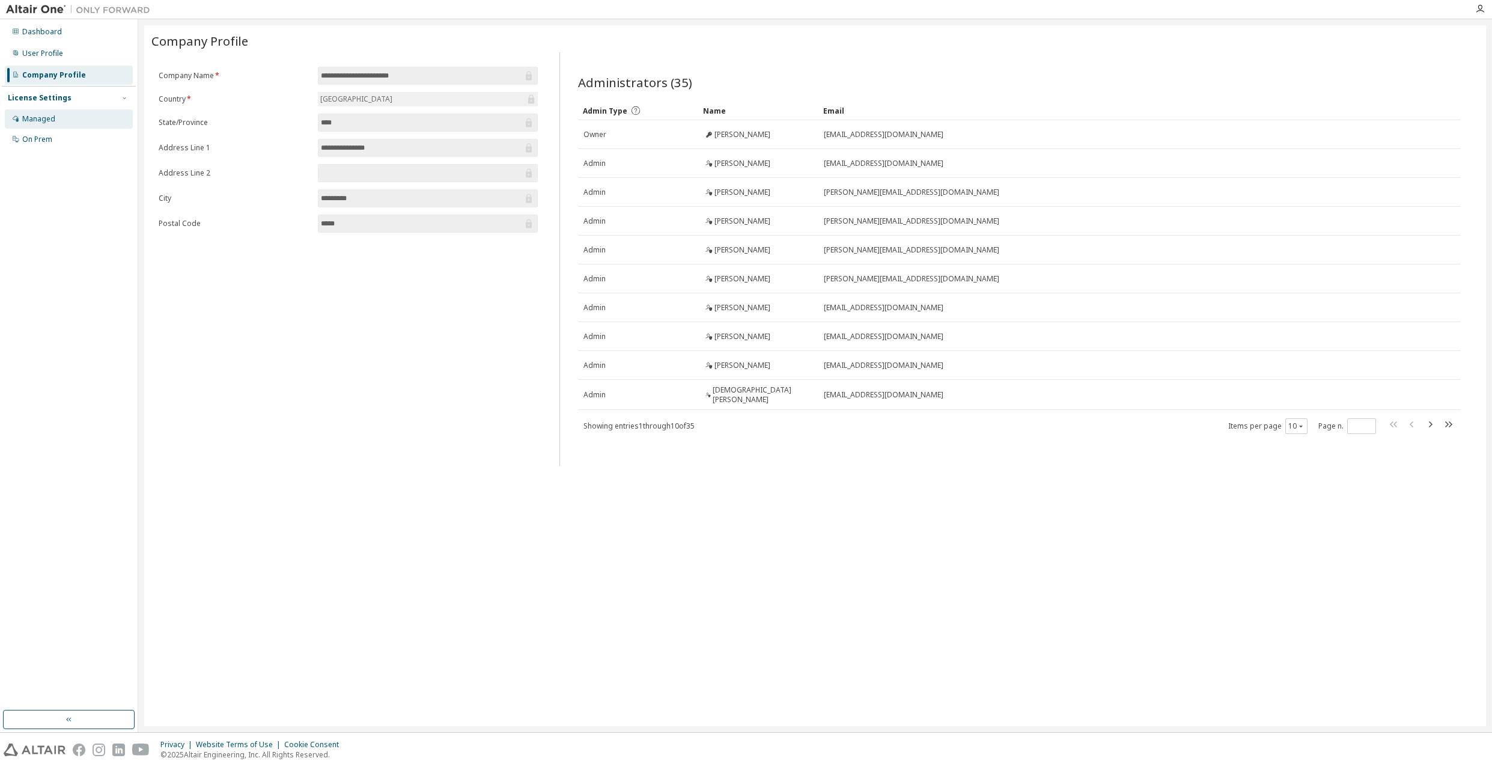
click at [48, 123] on div "Managed" at bounding box center [38, 119] width 33 height 10
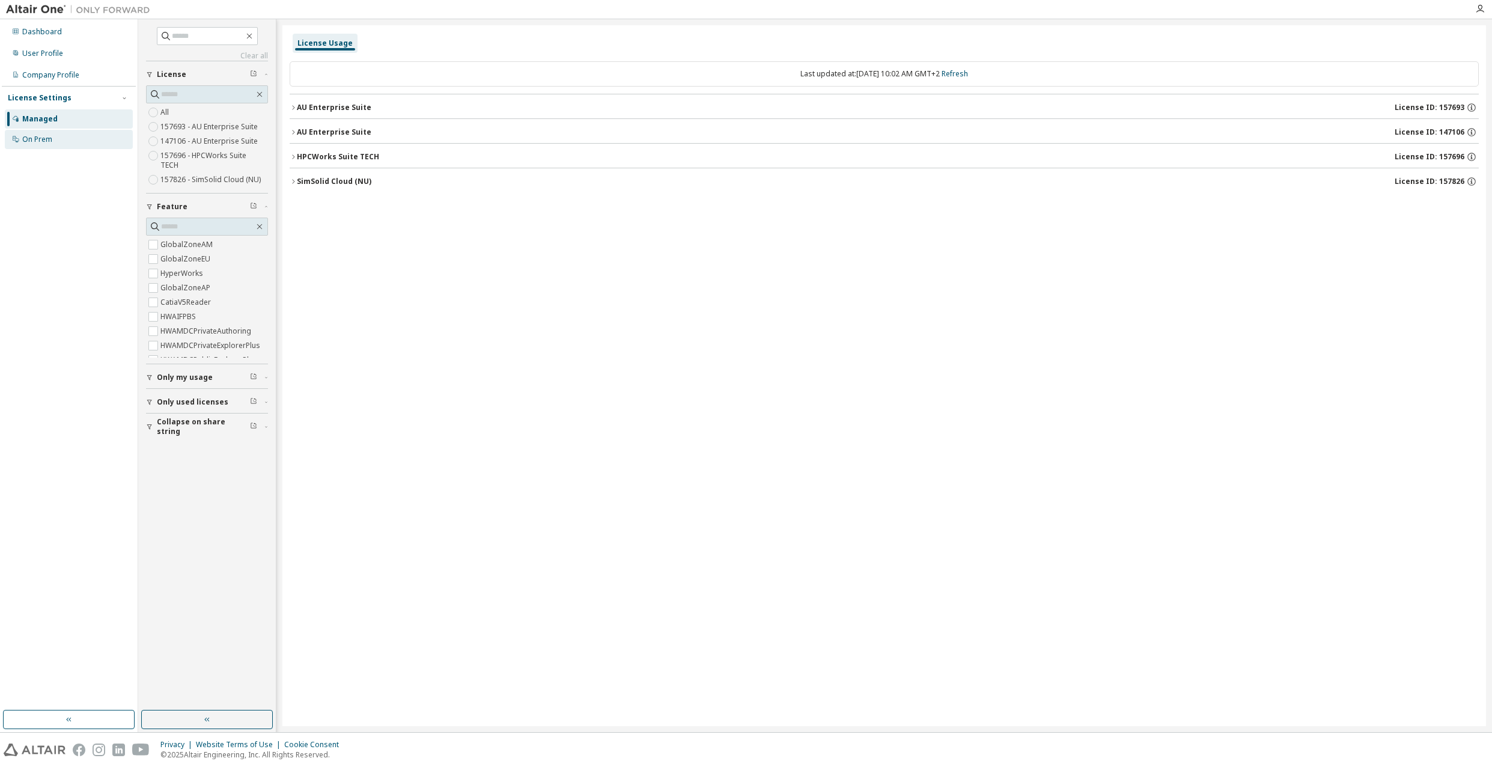
click at [56, 138] on div "On Prem" at bounding box center [69, 139] width 128 height 19
